Goal: Task Accomplishment & Management: Use online tool/utility

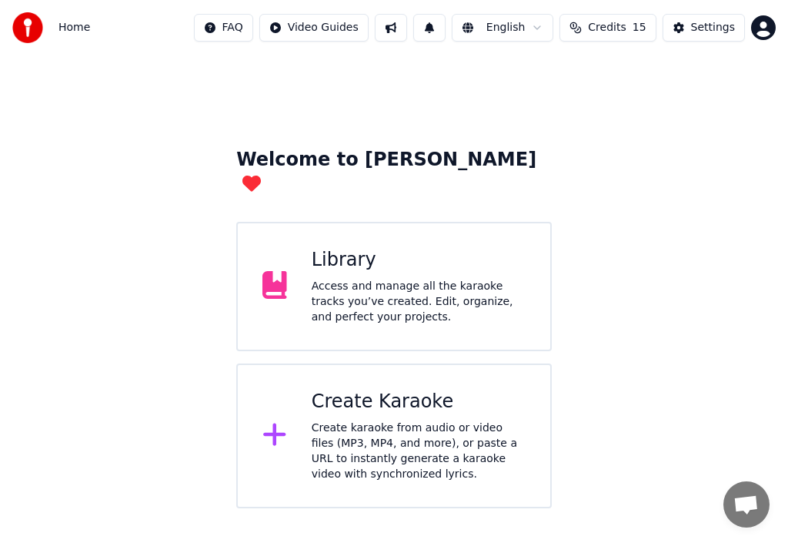
click at [277, 423] on icon at bounding box center [274, 434] width 22 height 22
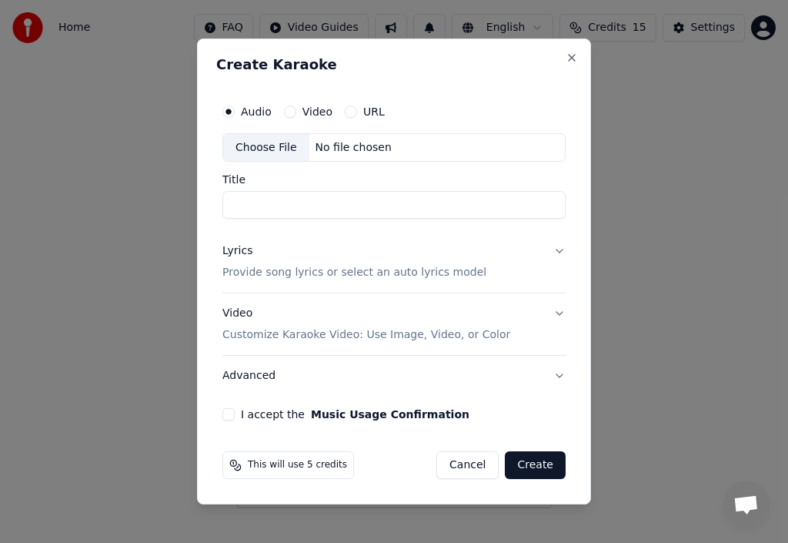
click at [269, 143] on div "Choose File" at bounding box center [266, 148] width 86 height 28
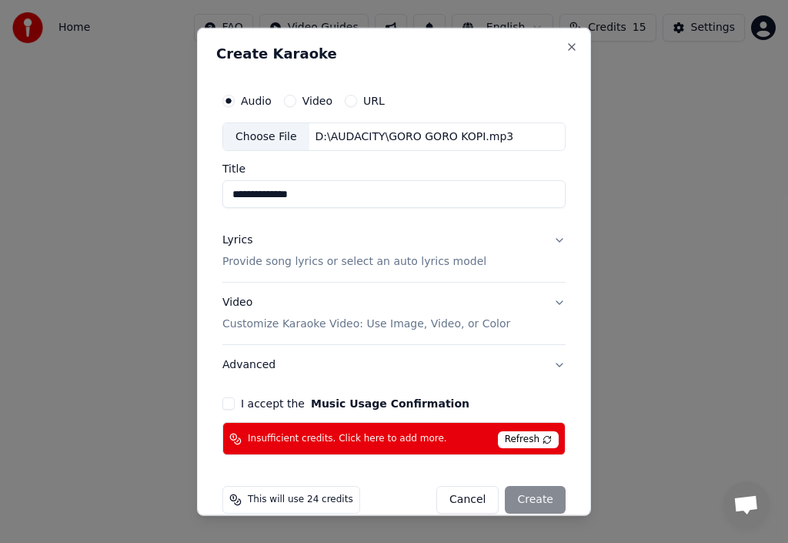
type input "**********"
click at [304, 260] on p "Provide song lyrics or select an auto lyrics model" at bounding box center [354, 261] width 264 height 15
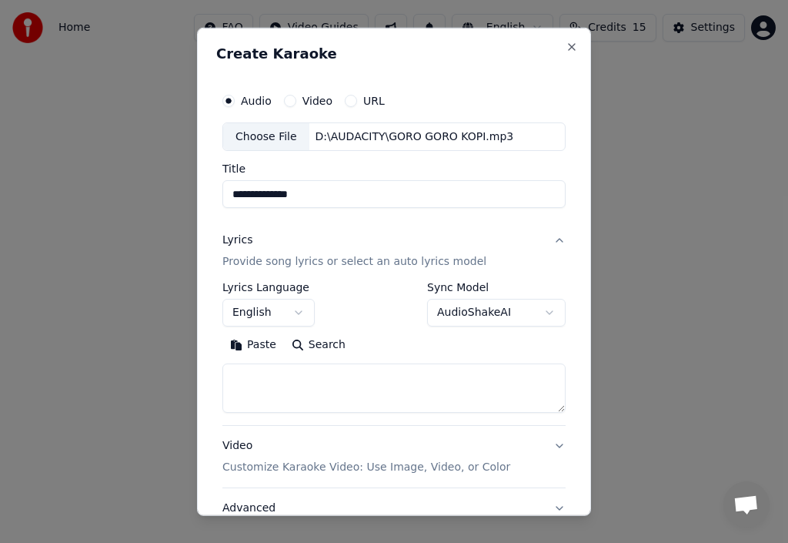
click at [429, 287] on label "Sync Model" at bounding box center [496, 287] width 139 height 11
click at [443, 282] on label "Sync Model" at bounding box center [496, 287] width 139 height 11
click at [442, 283] on label "Sync Model" at bounding box center [496, 287] width 139 height 11
click at [324, 343] on button "Search" at bounding box center [318, 345] width 69 height 25
click at [286, 287] on label "Lyrics Language" at bounding box center [268, 287] width 92 height 11
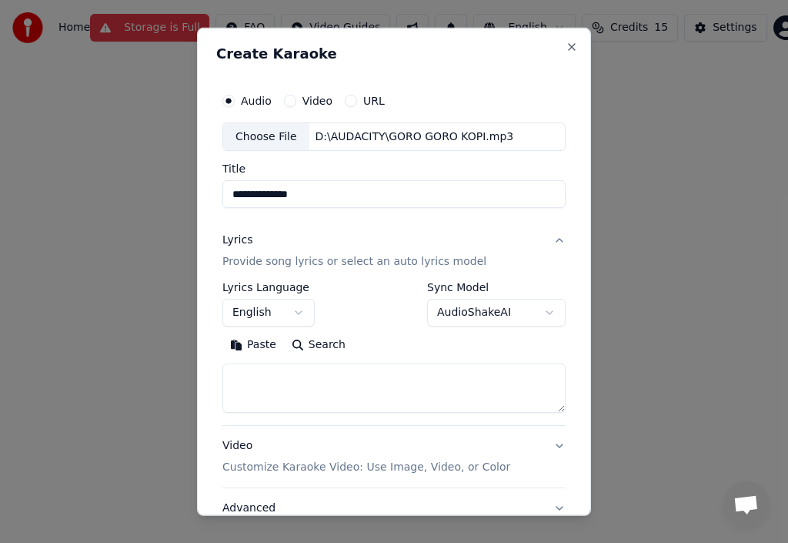
click at [299, 312] on button "English" at bounding box center [268, 313] width 92 height 28
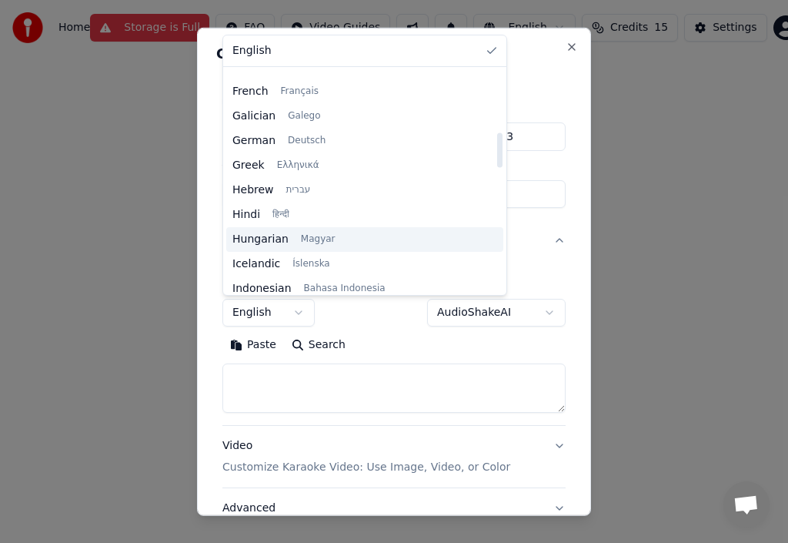
scroll to position [462, 0]
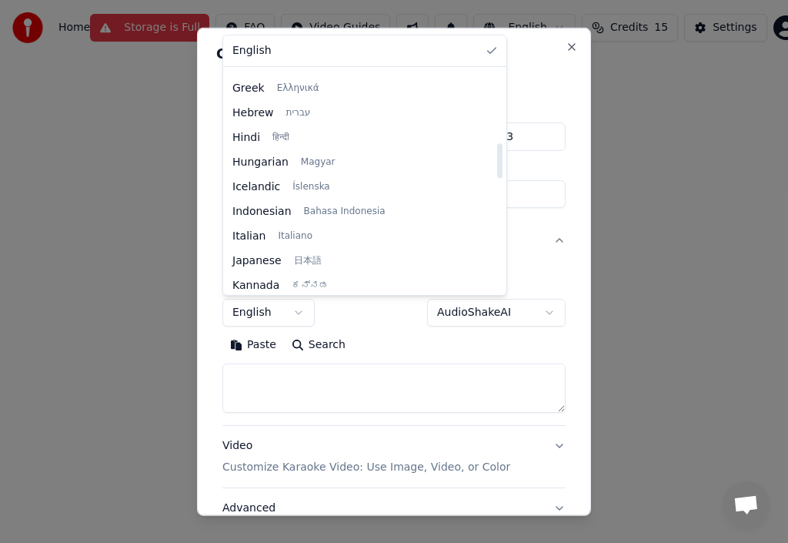
select select "**"
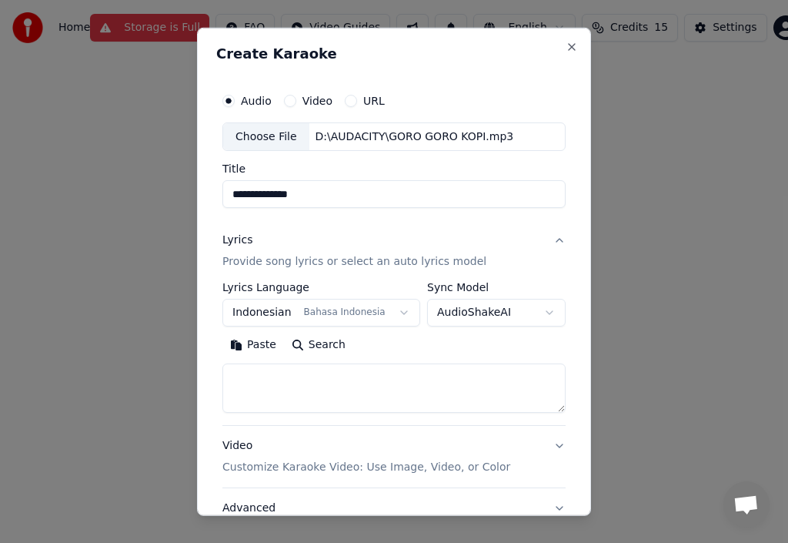
click at [451, 285] on label "Sync Model" at bounding box center [496, 287] width 139 height 11
click at [453, 311] on body "**********" at bounding box center [394, 254] width 788 height 508
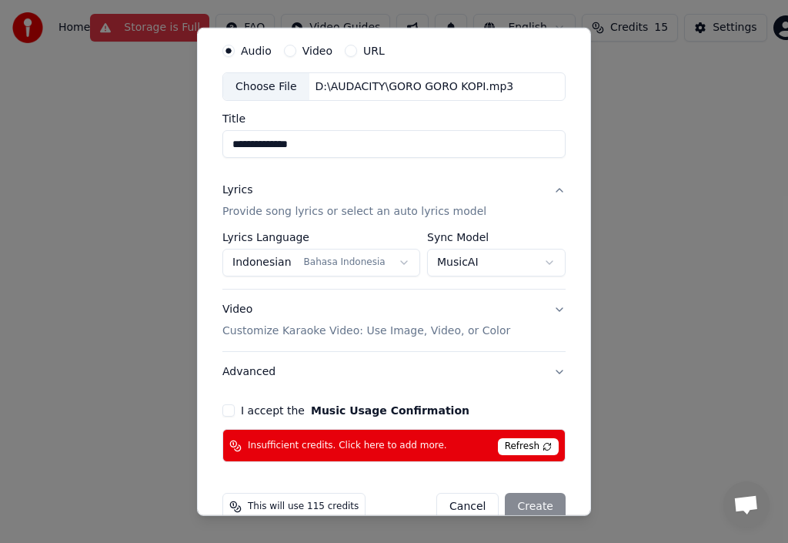
scroll to position [77, 0]
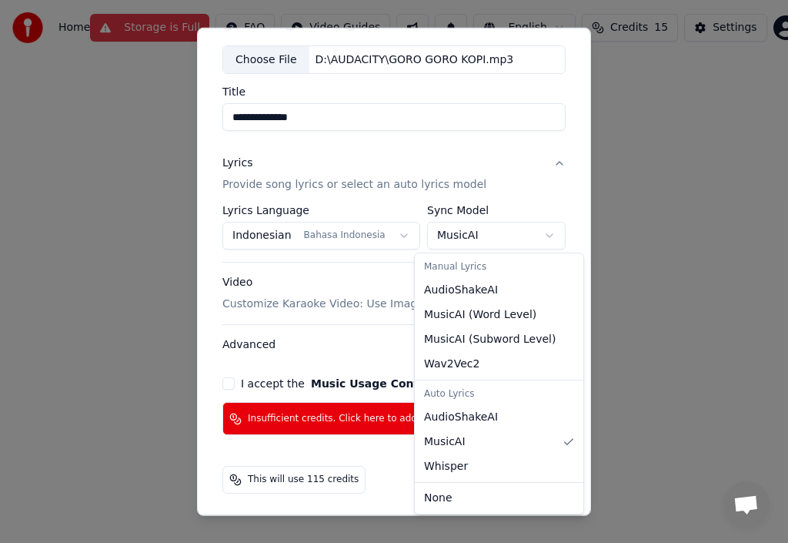
click at [487, 232] on body "**********" at bounding box center [394, 254] width 788 height 508
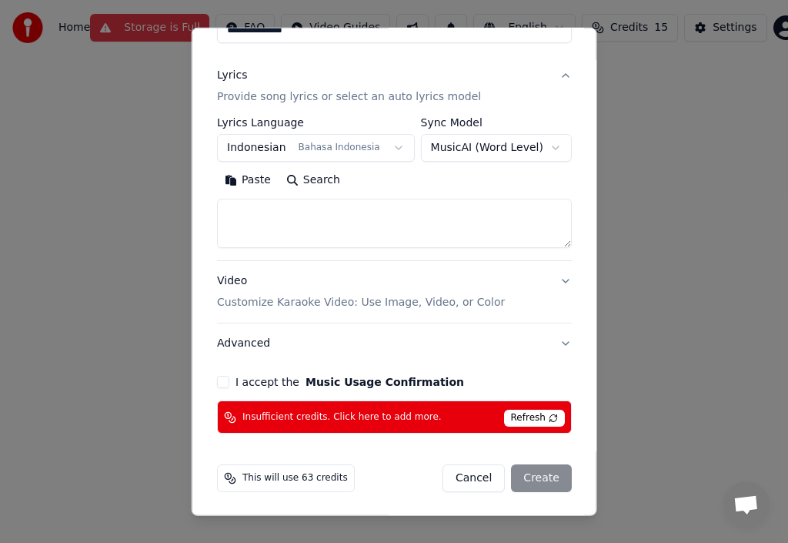
scroll to position [165, 0]
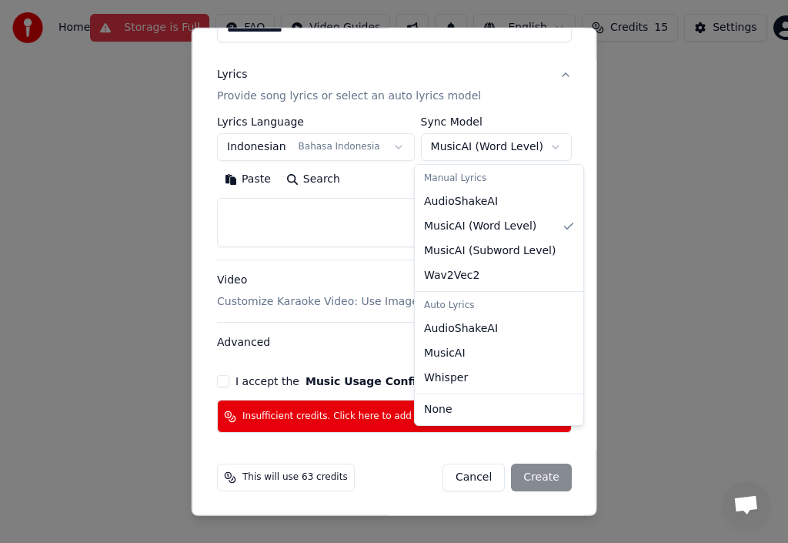
click at [524, 144] on body "**********" at bounding box center [394, 254] width 788 height 508
select select "****"
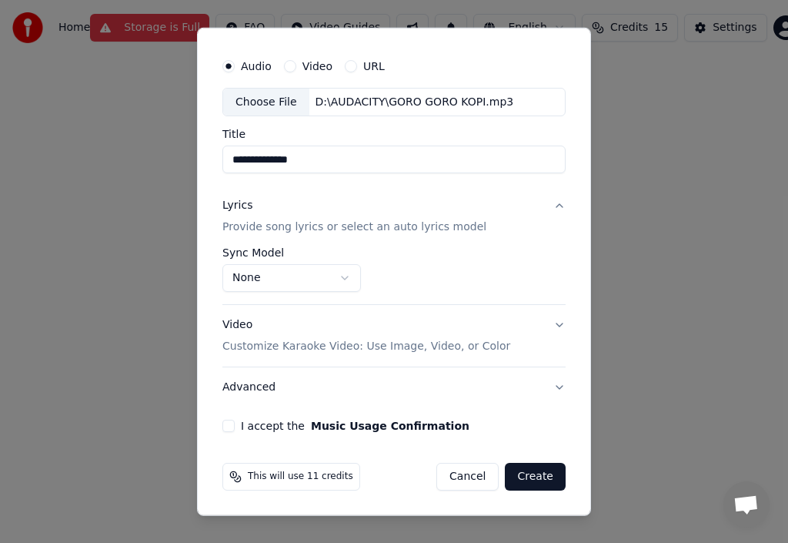
click at [388, 345] on p "Customize Karaoke Video: Use Image, Video, or Color" at bounding box center [366, 346] width 288 height 15
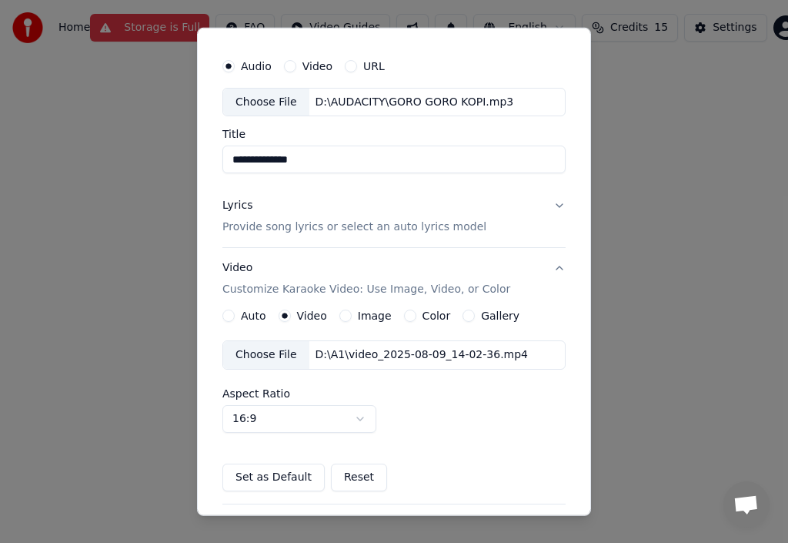
click at [370, 310] on label "Image" at bounding box center [375, 315] width 34 height 11
click at [352, 310] on button "Image" at bounding box center [345, 315] width 12 height 12
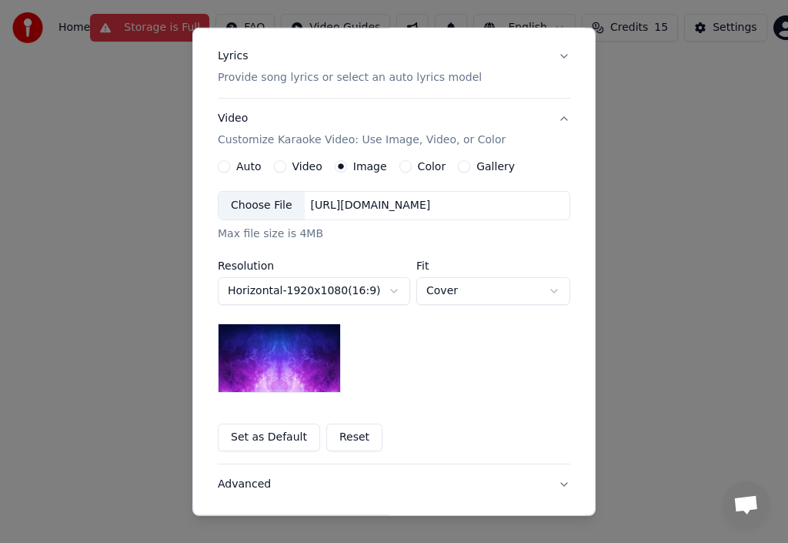
scroll to position [189, 0]
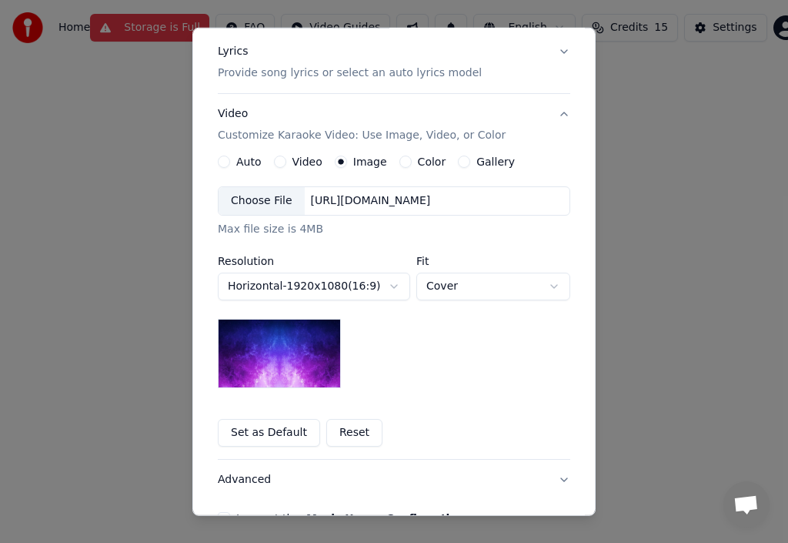
click at [296, 160] on label "Video" at bounding box center [307, 161] width 30 height 11
click at [286, 160] on button "Video" at bounding box center [280, 161] width 12 height 12
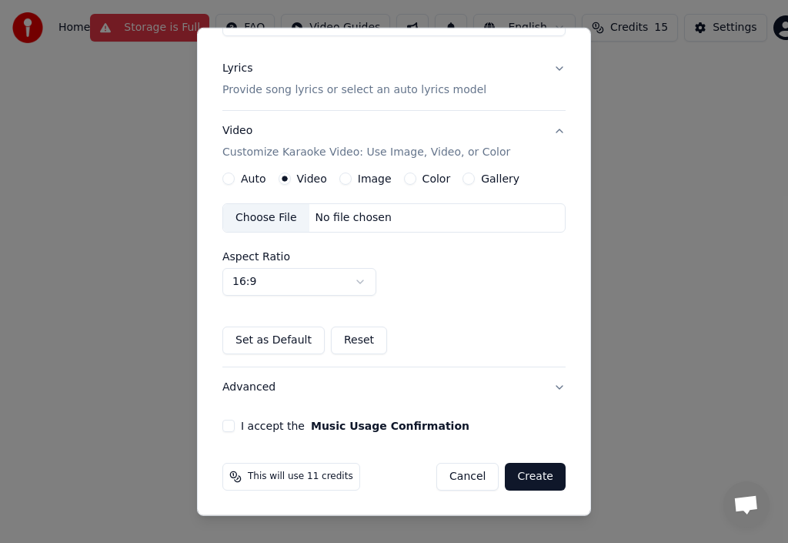
click at [278, 216] on div "Choose File" at bounding box center [266, 218] width 86 height 28
click at [232, 430] on button "I accept the Music Usage Confirmation" at bounding box center [228, 425] width 12 height 12
click at [528, 473] on button "Create" at bounding box center [535, 477] width 61 height 28
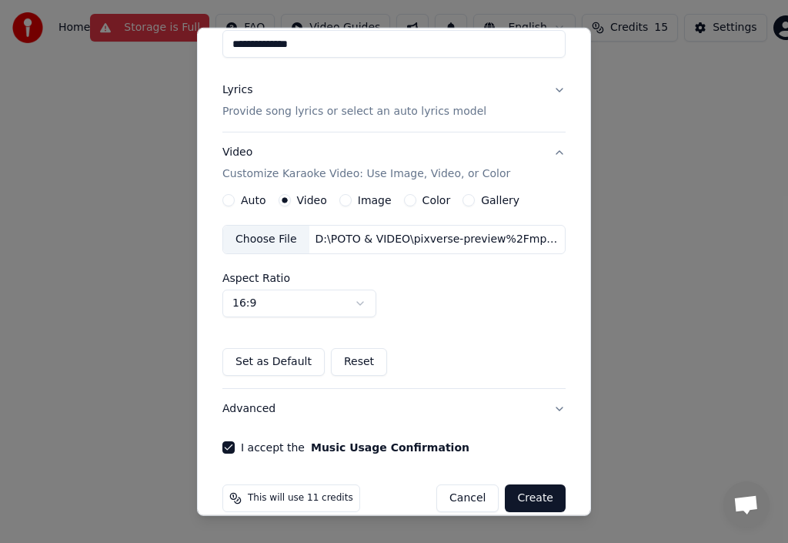
scroll to position [193, 0]
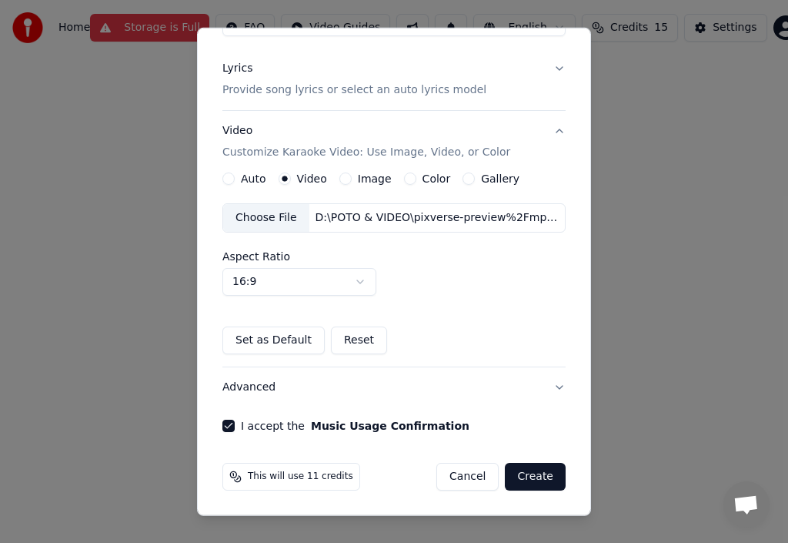
click at [523, 472] on button "Create" at bounding box center [535, 477] width 61 height 28
click at [545, 383] on button "Advanced" at bounding box center [393, 387] width 343 height 40
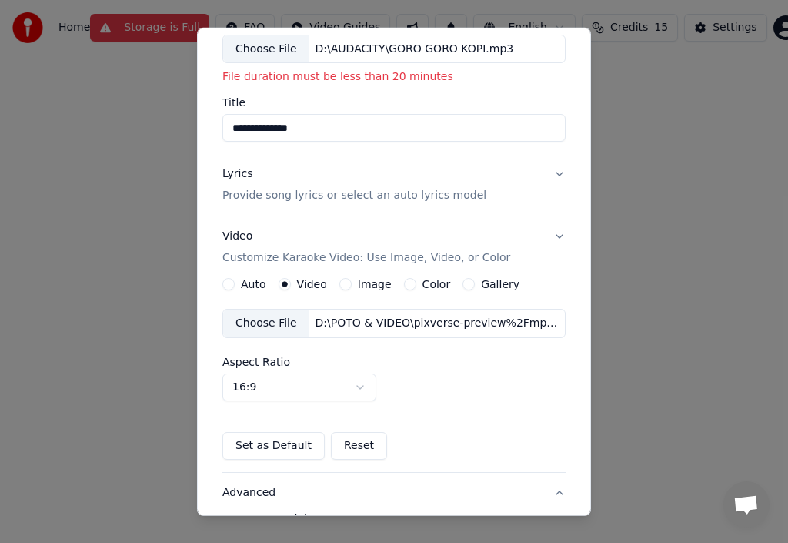
scroll to position [56, 0]
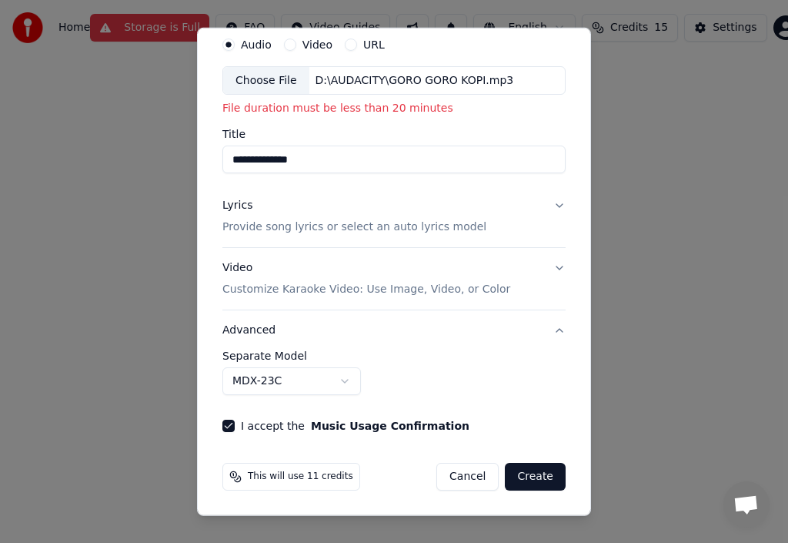
click at [523, 479] on button "Create" at bounding box center [535, 477] width 61 height 28
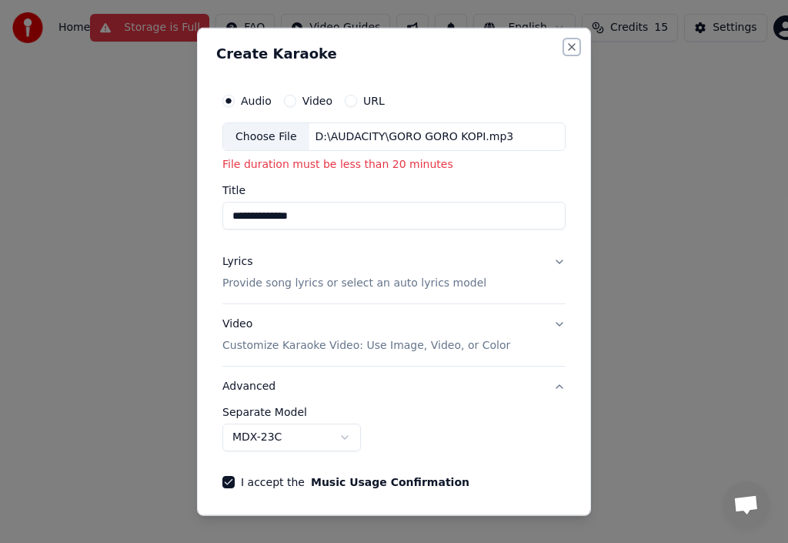
click at [566, 47] on button "Close" at bounding box center [572, 46] width 12 height 12
